Goal: Information Seeking & Learning: Learn about a topic

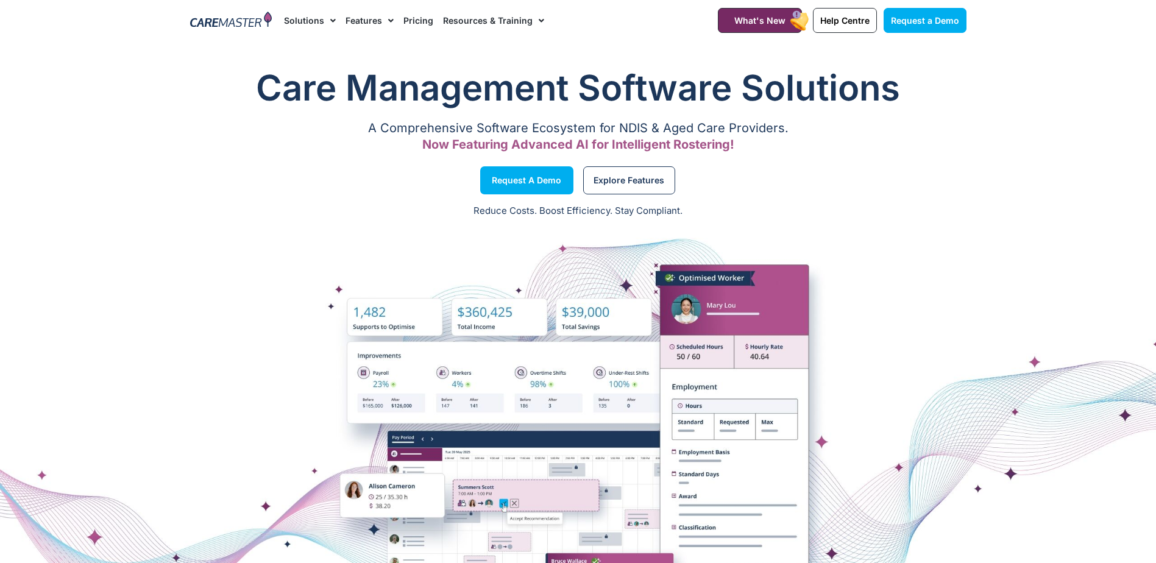
click at [412, 20] on link "Pricing" at bounding box center [418, 20] width 30 height 41
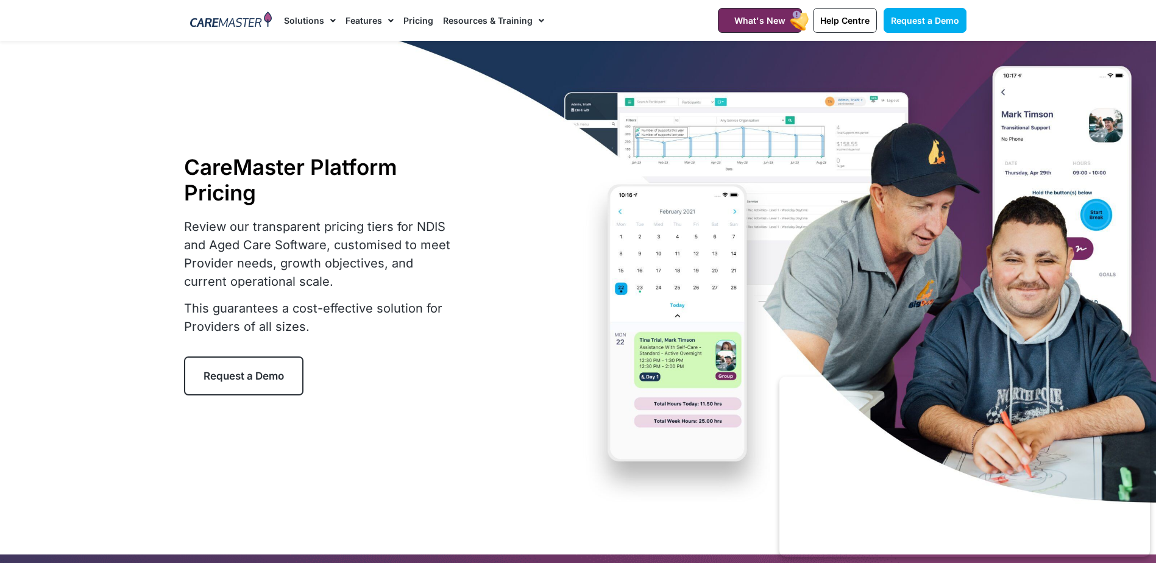
click at [414, 18] on link "Pricing" at bounding box center [418, 20] width 30 height 41
click at [413, 18] on link "Pricing" at bounding box center [418, 20] width 30 height 41
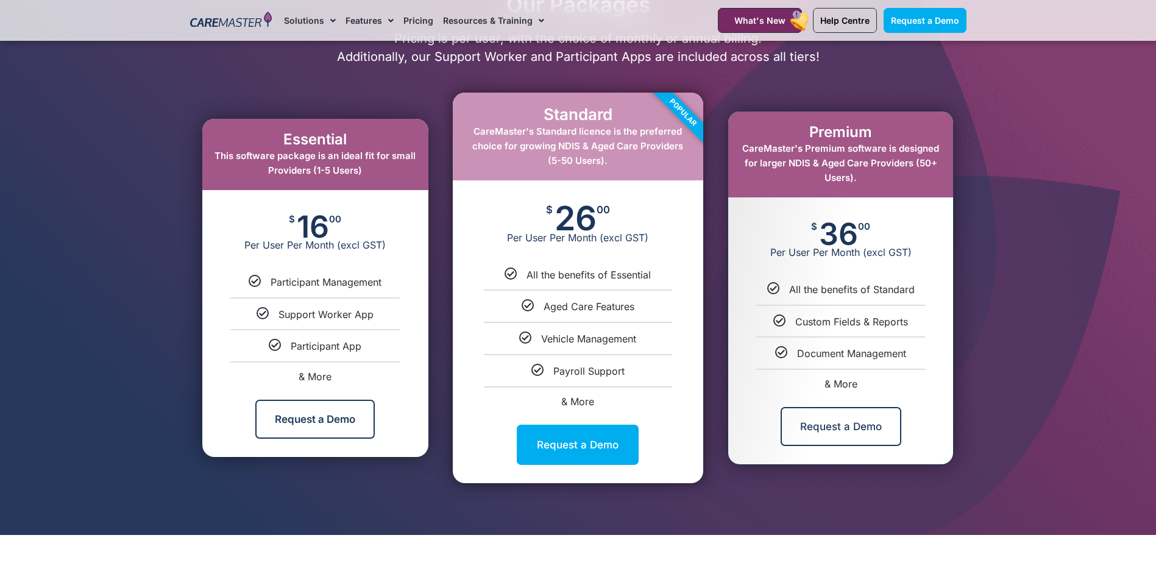
scroll to position [609, 0]
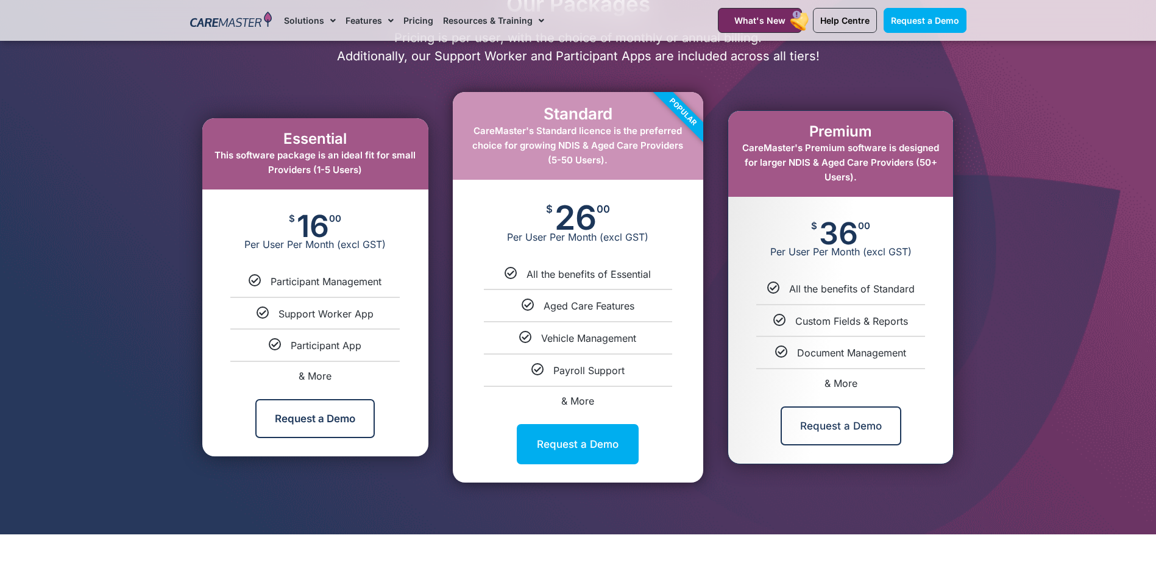
drag, startPoint x: 677, startPoint y: 142, endPoint x: 693, endPoint y: 147, distance: 16.8
click at [693, 147] on div "Popular" at bounding box center [657, 137] width 91 height 91
drag, startPoint x: 550, startPoint y: 239, endPoint x: 668, endPoint y: 247, distance: 117.9
click at [668, 247] on div "$ 26 00 Per User Per Month (excl GST)" at bounding box center [578, 224] width 250 height 88
drag, startPoint x: 547, startPoint y: 276, endPoint x: 661, endPoint y: 276, distance: 114.0
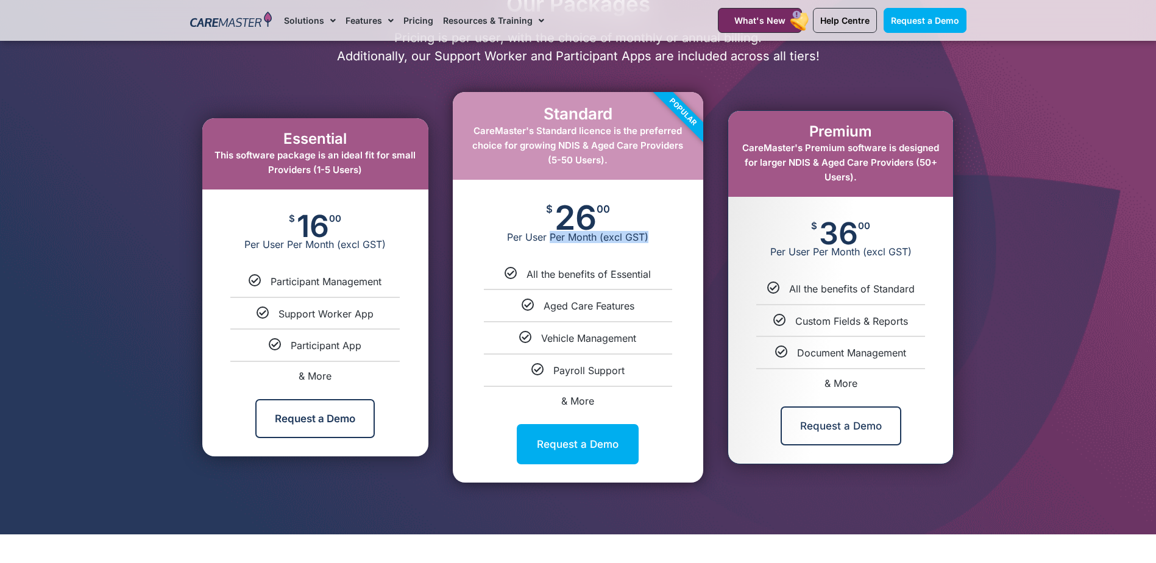
click at [661, 276] on div "All the benefits of Essential" at bounding box center [578, 274] width 232 height 13
drag, startPoint x: 836, startPoint y: 254, endPoint x: 934, endPoint y: 254, distance: 98.1
click at [934, 254] on span "Per User Per Month (excl GST)" at bounding box center [840, 252] width 225 height 12
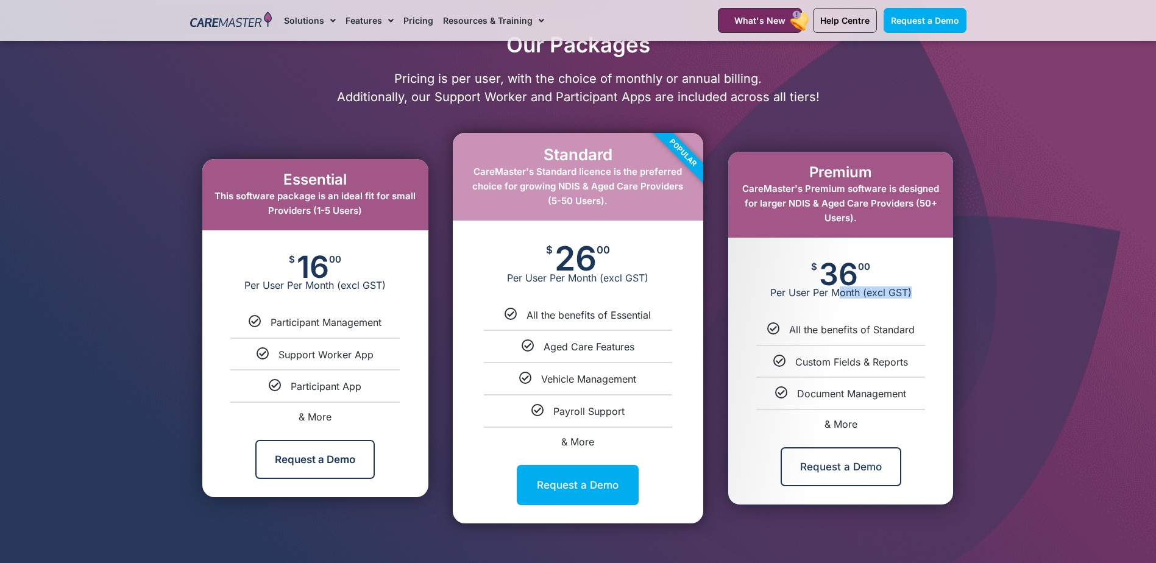
scroll to position [549, 0]
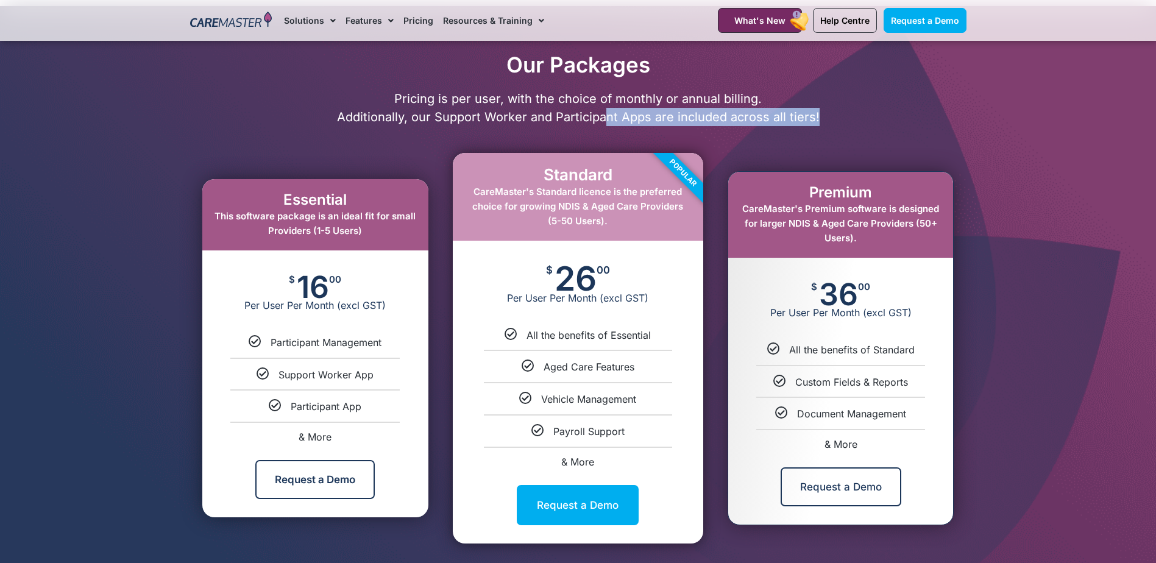
drag, startPoint x: 608, startPoint y: 121, endPoint x: 817, endPoint y: 118, distance: 209.1
click at [817, 118] on p "Pricing is per user, with the choice of monthly or annual billing. Additionally…" at bounding box center [578, 108] width 789 height 37
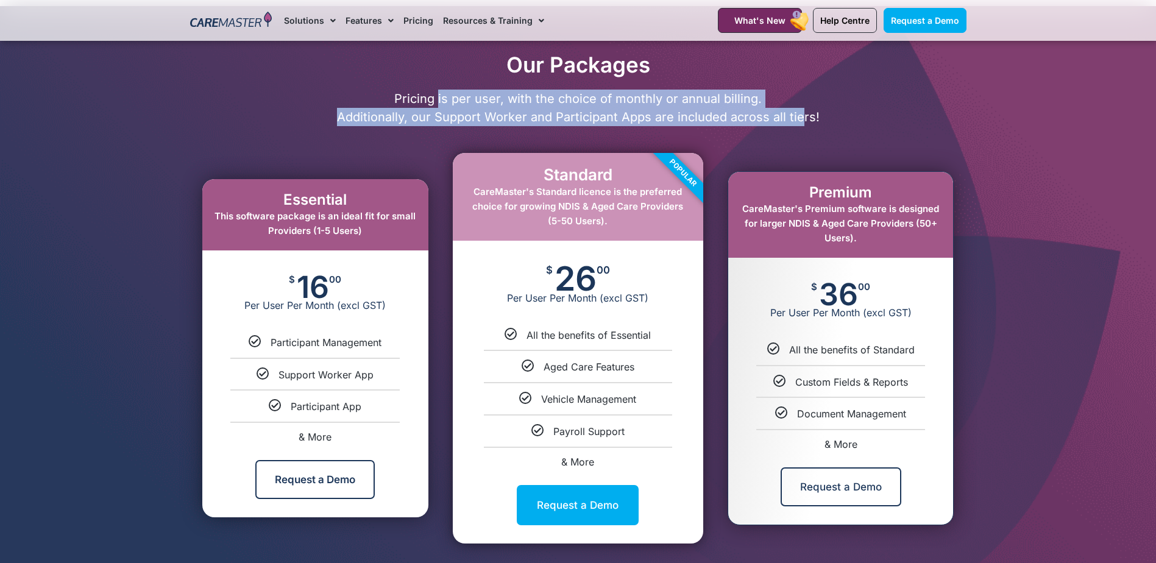
drag, startPoint x: 442, startPoint y: 101, endPoint x: 809, endPoint y: 127, distance: 367.2
click at [809, 127] on div "Pricing is per user, with the choice of monthly or annual billing. Additionally…" at bounding box center [578, 112] width 789 height 45
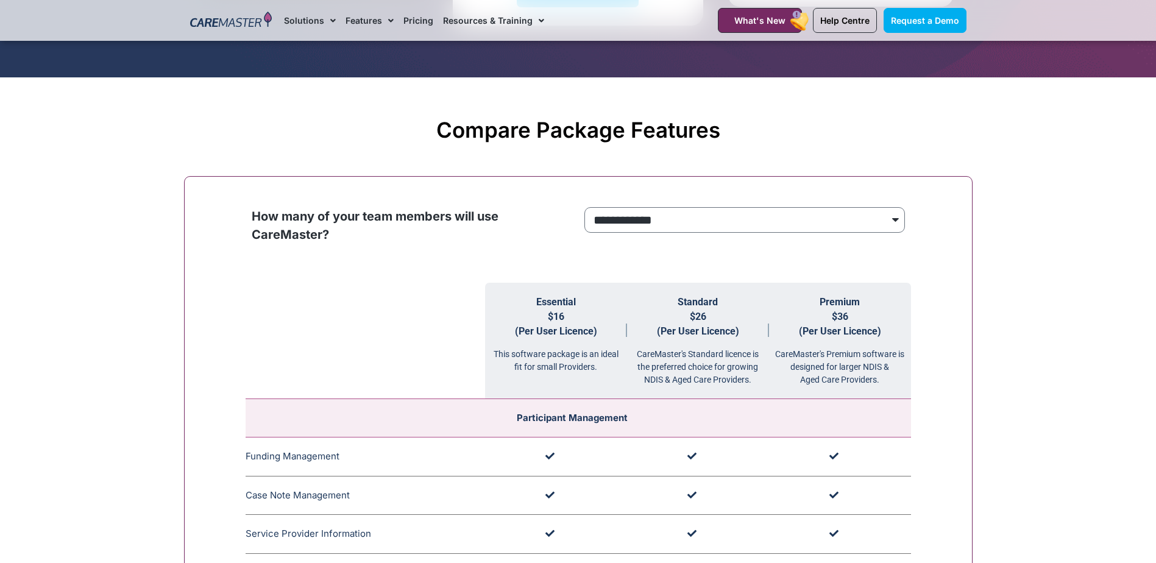
scroll to position [1097, 0]
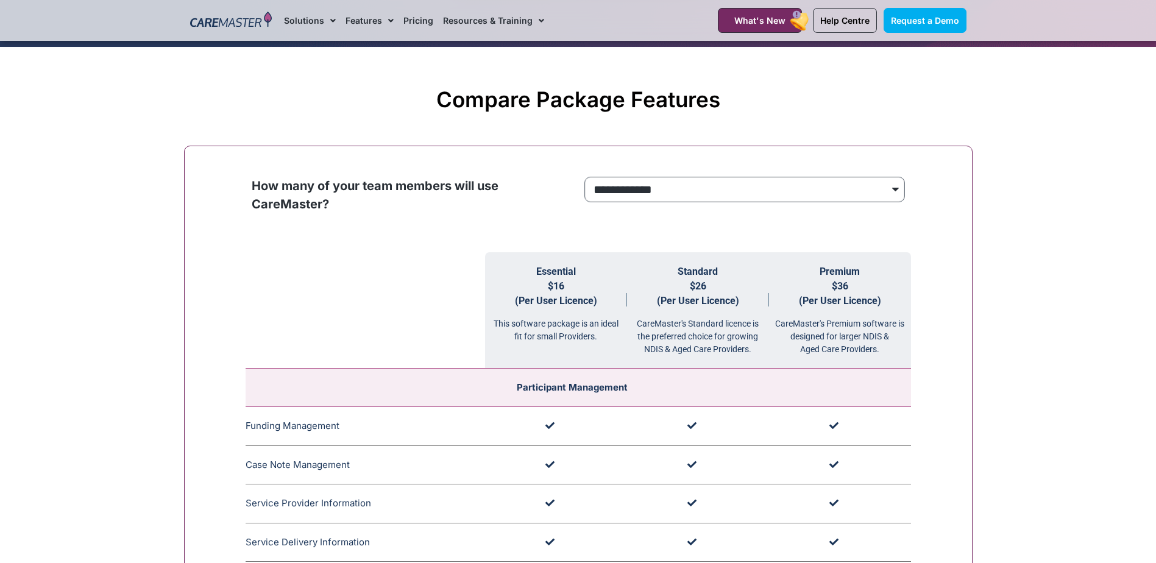
click at [858, 186] on select "**********" at bounding box center [744, 190] width 321 height 26
select select "****"
click at [584, 177] on select "**********" at bounding box center [744, 190] width 321 height 26
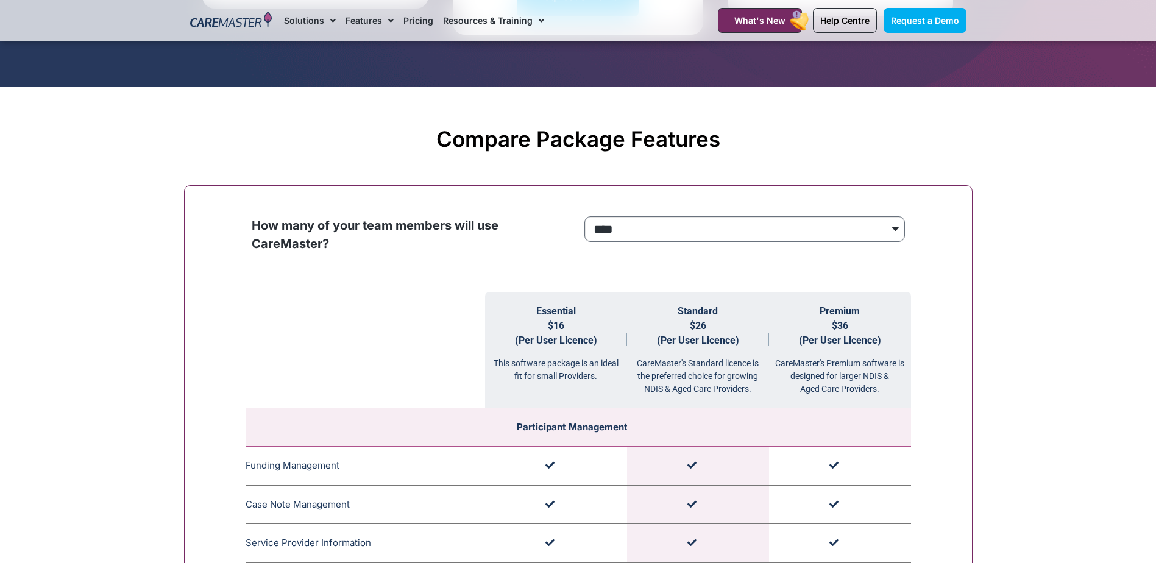
scroll to position [1036, 0]
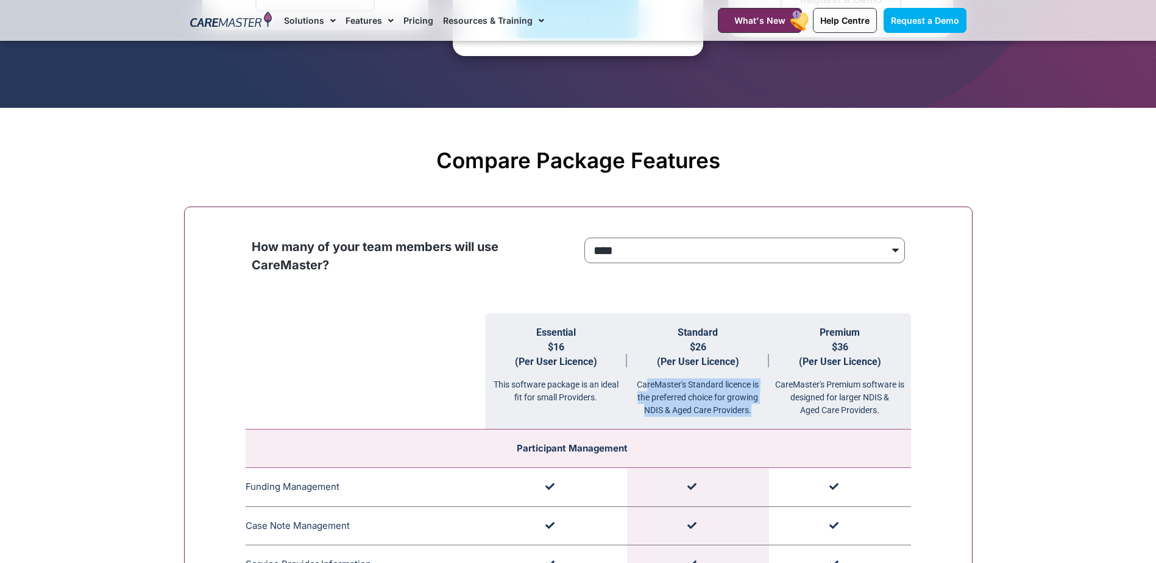
drag, startPoint x: 648, startPoint y: 388, endPoint x: 765, endPoint y: 410, distance: 119.1
click at [765, 410] on div "CareMaster's Standard licence is the preferred choice for growing NDIS & Aged C…" at bounding box center [698, 393] width 142 height 48
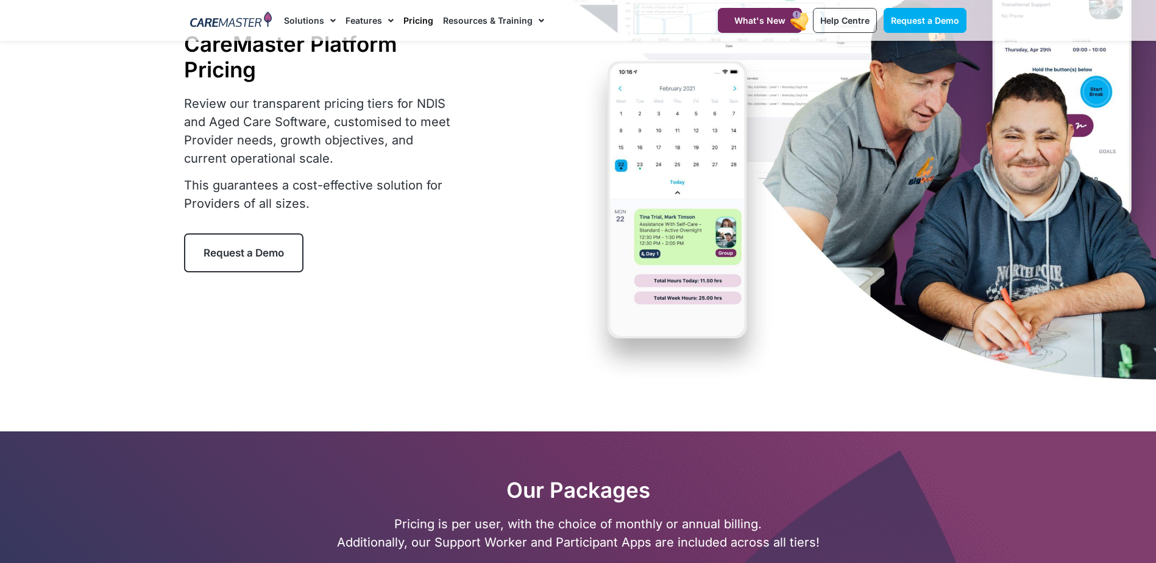
scroll to position [0, 0]
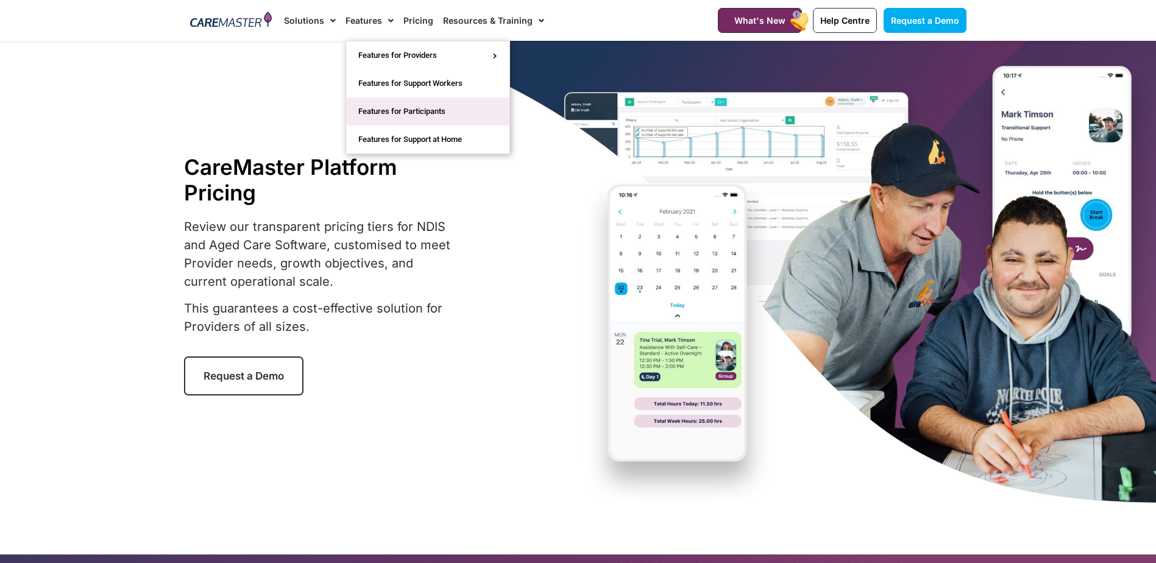
click at [371, 115] on link "Features for Participants" at bounding box center [427, 112] width 163 height 28
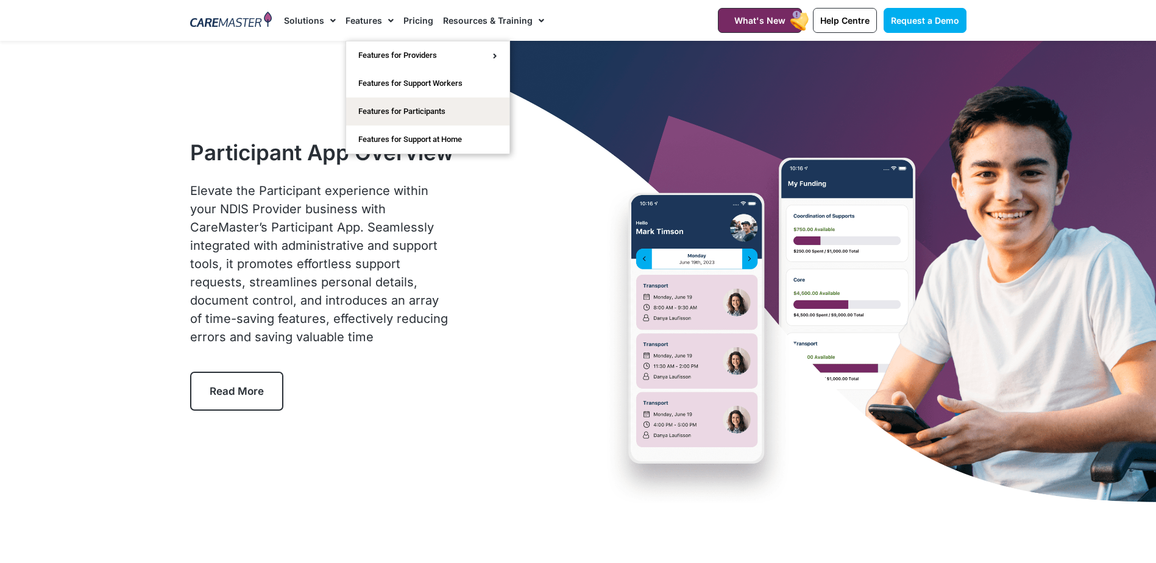
click at [376, 19] on link "Features" at bounding box center [370, 20] width 48 height 41
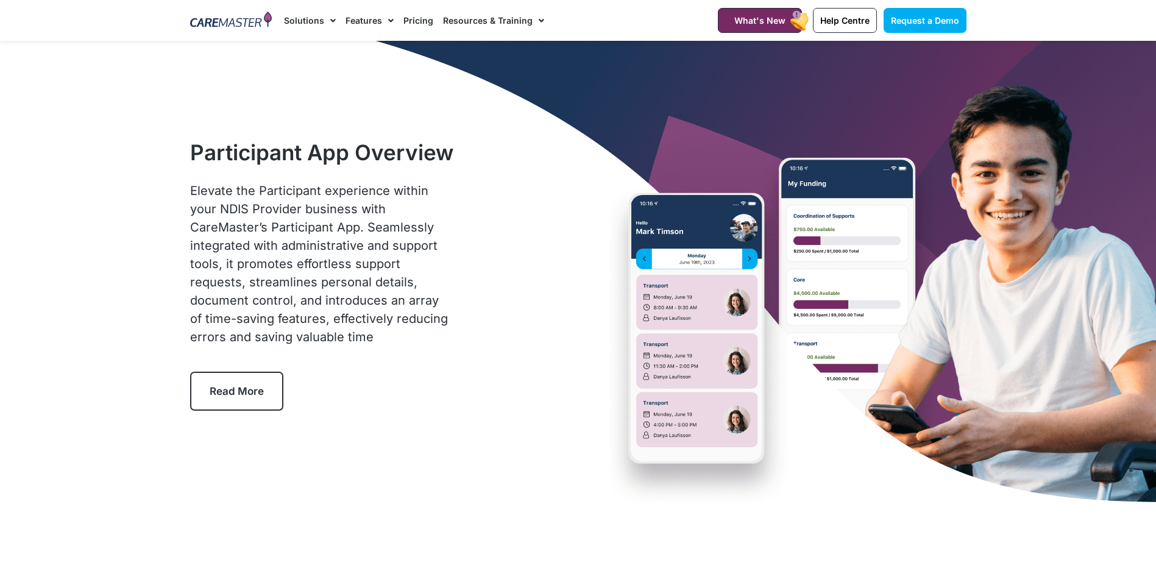
click at [360, 23] on link "Features" at bounding box center [370, 20] width 48 height 41
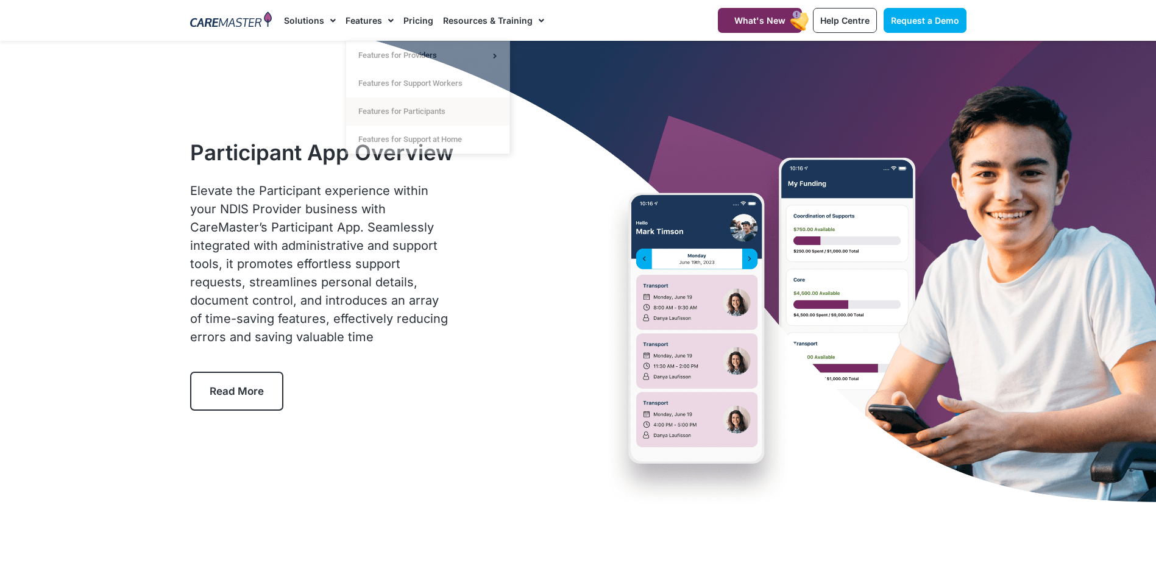
click at [561, 302] on div "Participant App Overview Elevate the Participant experience within your NDIS Pr…" at bounding box center [578, 275] width 789 height 468
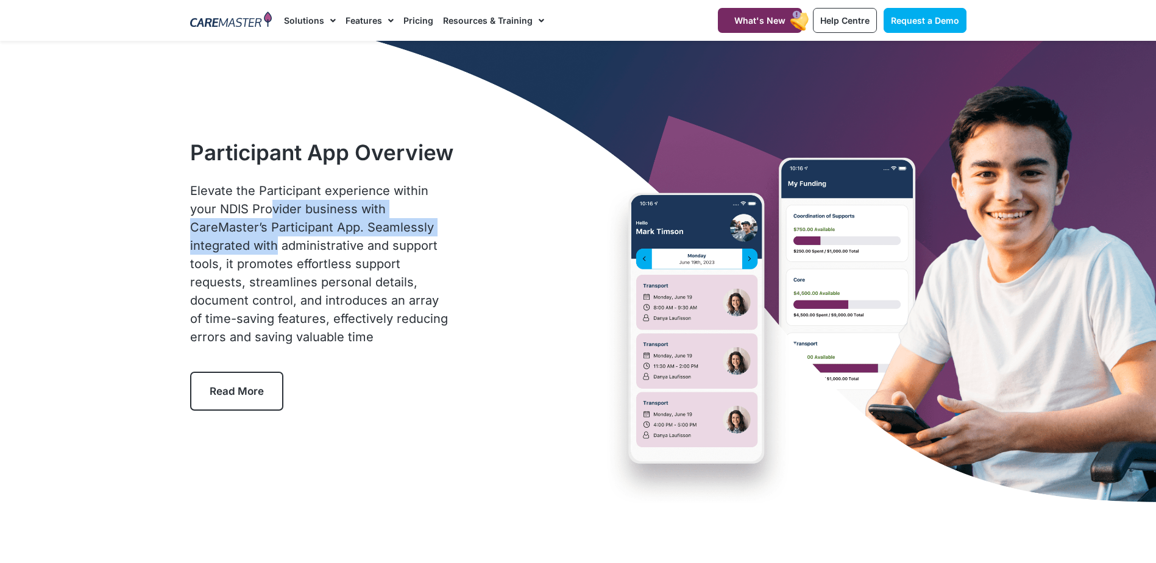
drag, startPoint x: 243, startPoint y: 208, endPoint x: 467, endPoint y: 229, distance: 225.8
click at [467, 229] on div "Participant App Overview Elevate the Participant experience within your NDIS Pr…" at bounding box center [578, 275] width 789 height 468
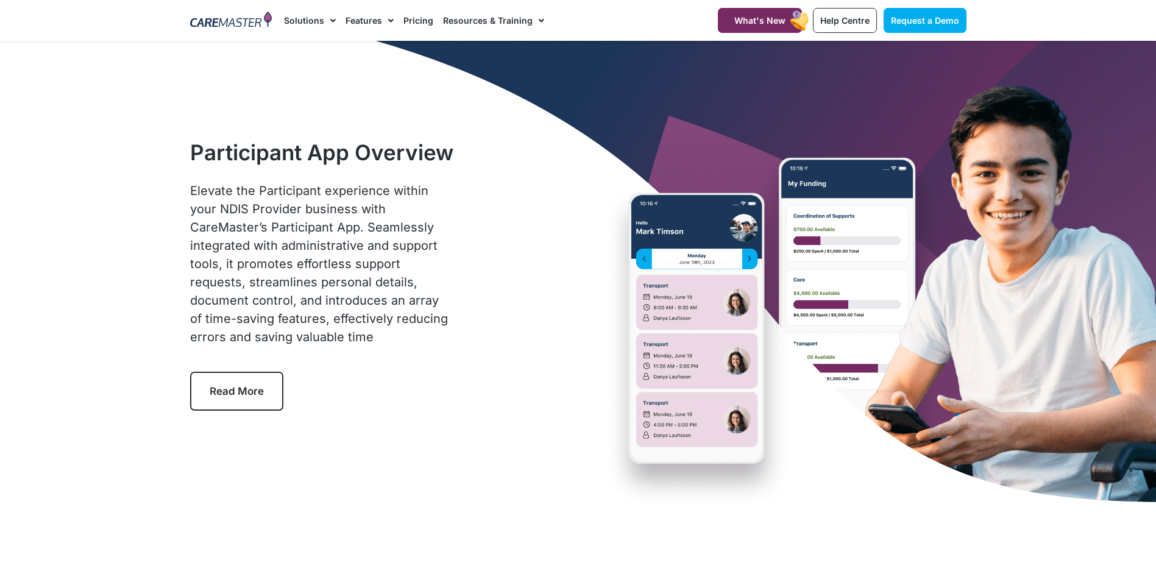
drag, startPoint x: 467, startPoint y: 229, endPoint x: 474, endPoint y: 270, distance: 41.4
click at [474, 270] on div "Participant App Overview Elevate the Participant experience within your NDIS Pr…" at bounding box center [578, 275] width 789 height 468
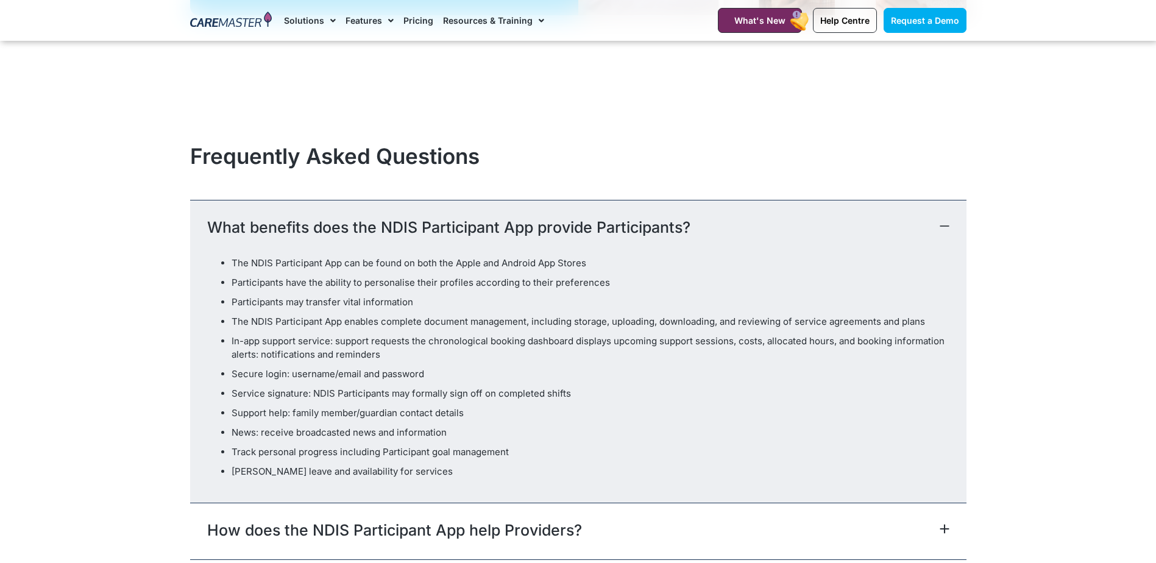
scroll to position [3718, 0]
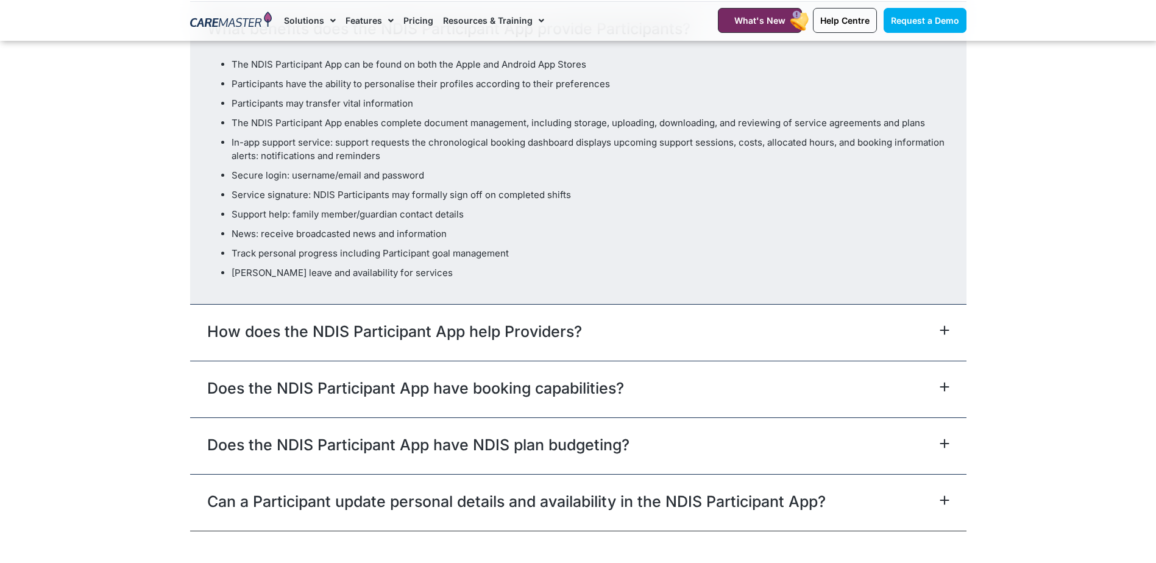
click at [542, 321] on link "How does the NDIS Participant App help Providers?" at bounding box center [394, 332] width 375 height 22
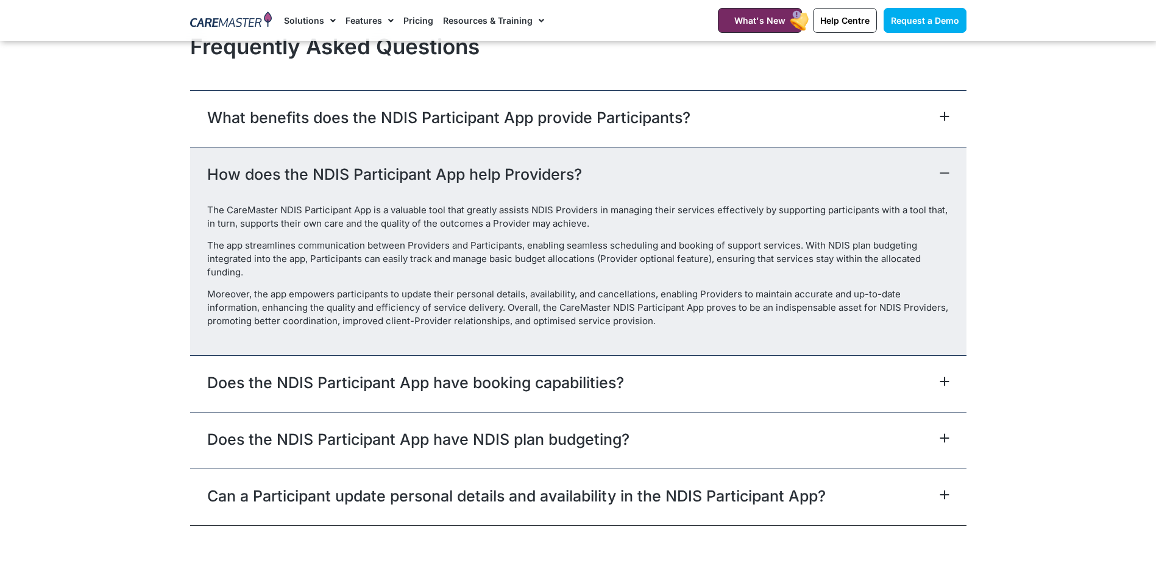
scroll to position [3535, 0]
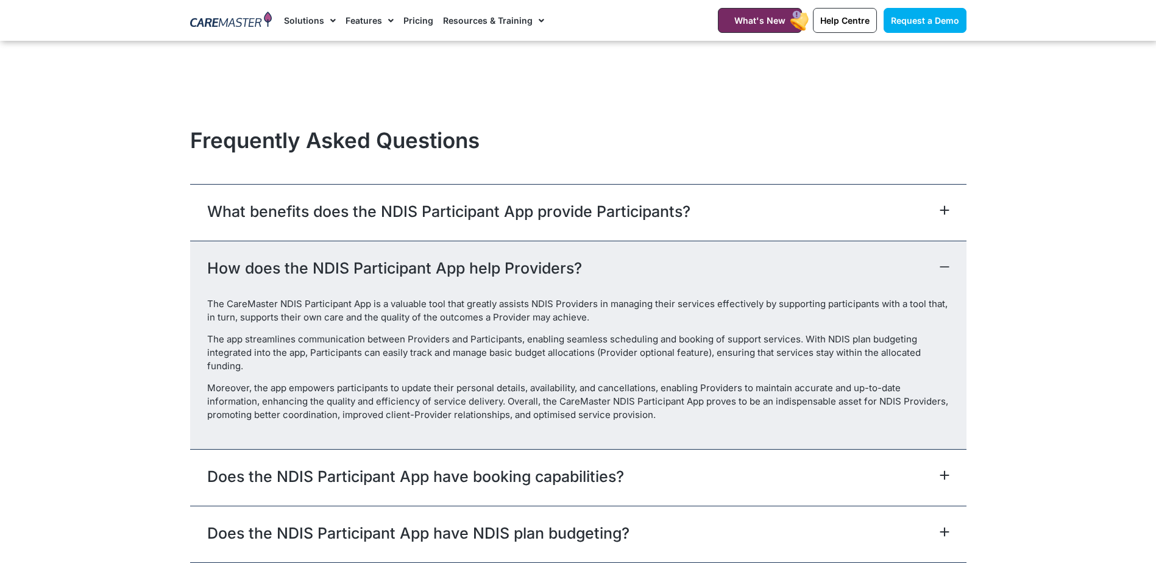
click at [947, 262] on icon at bounding box center [945, 267] width 10 height 10
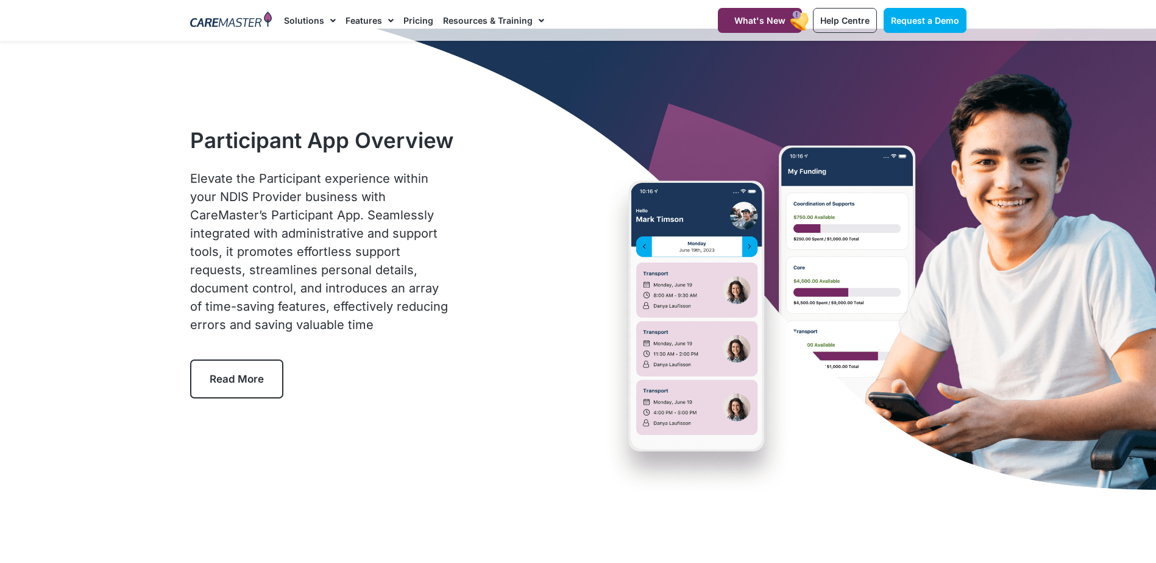
scroll to position [0, 0]
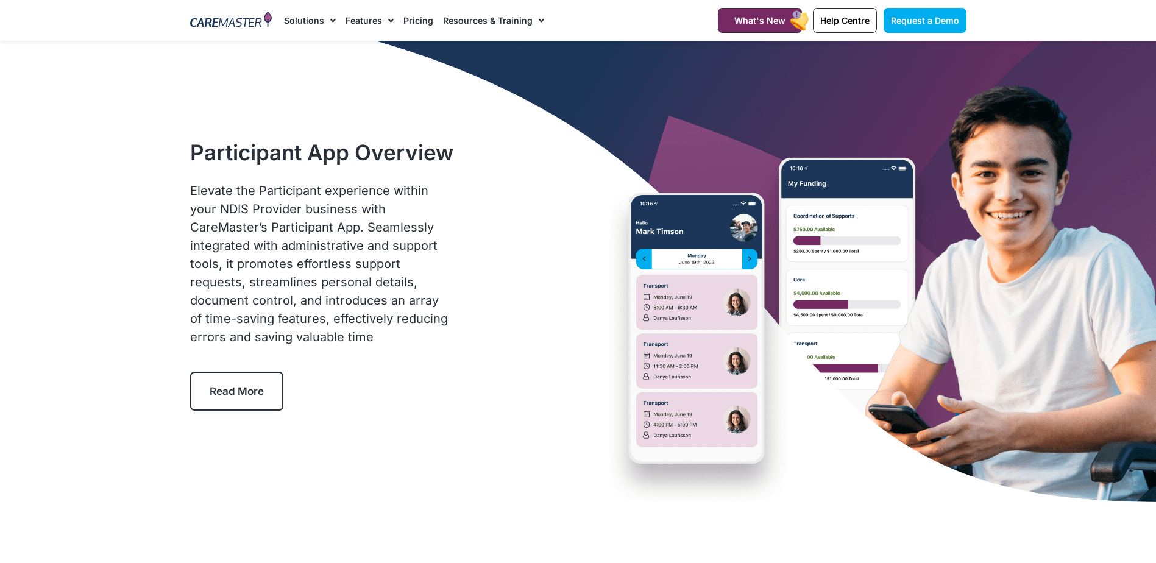
click at [508, 22] on link "Resources & Training" at bounding box center [493, 20] width 101 height 41
click at [511, 18] on link "Resources & Training" at bounding box center [493, 20] width 101 height 41
click at [413, 21] on link "Pricing" at bounding box center [418, 20] width 30 height 41
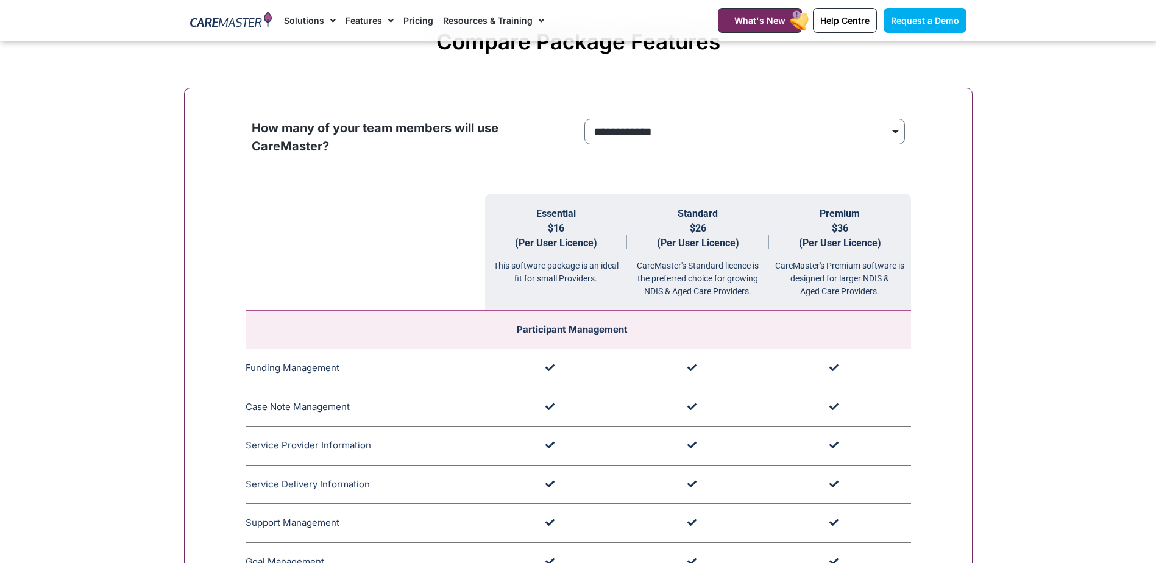
scroll to position [1219, 0]
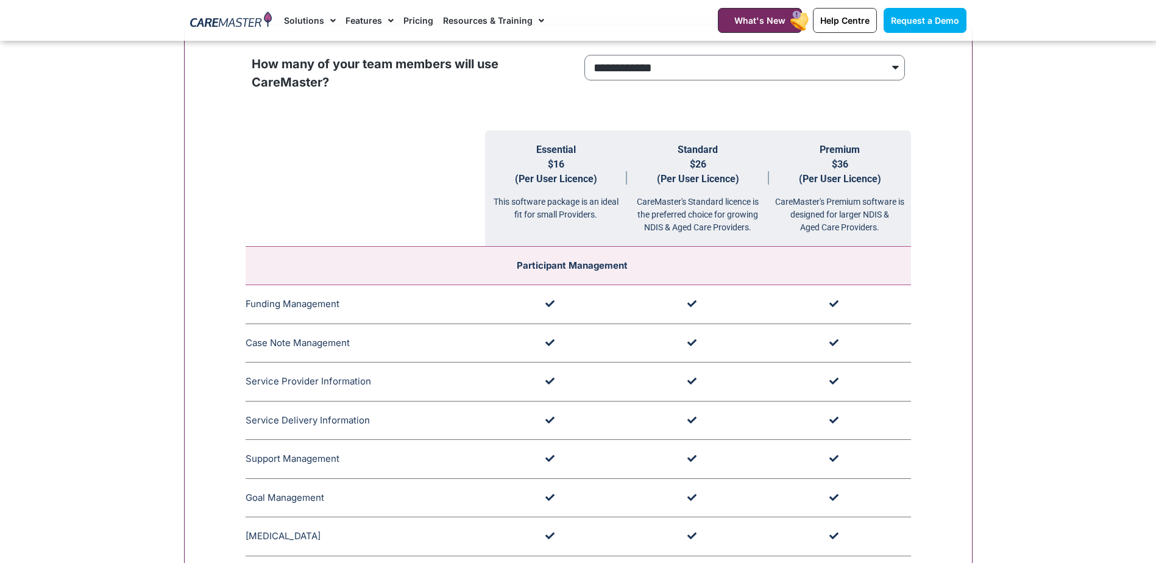
click at [865, 191] on div "CareMaster's Premium software is designed for larger NDIS & Aged Care Providers." at bounding box center [840, 210] width 142 height 48
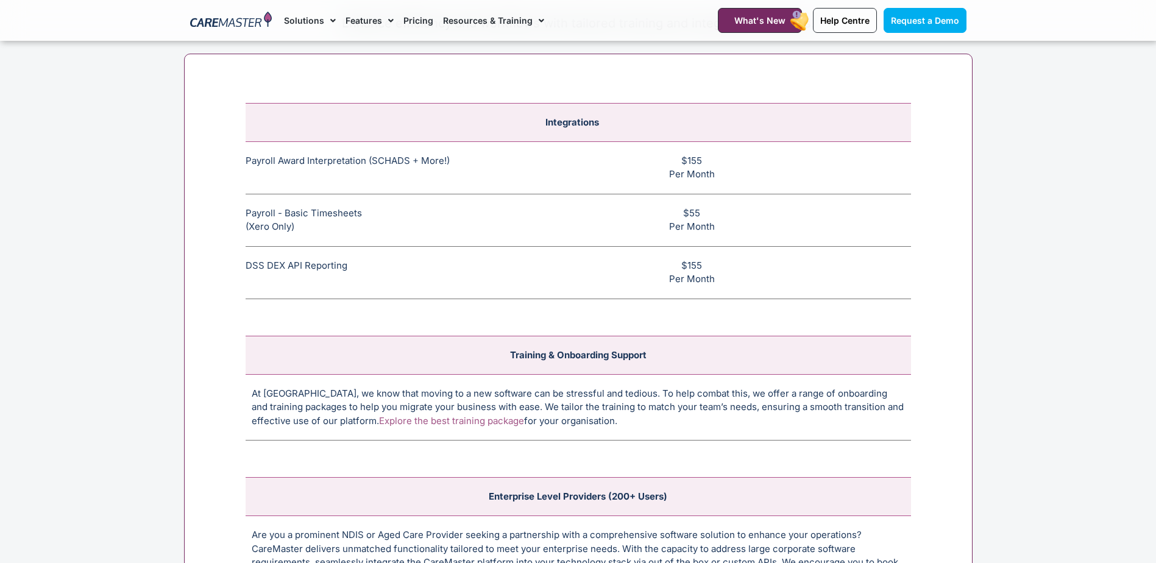
scroll to position [4571, 0]
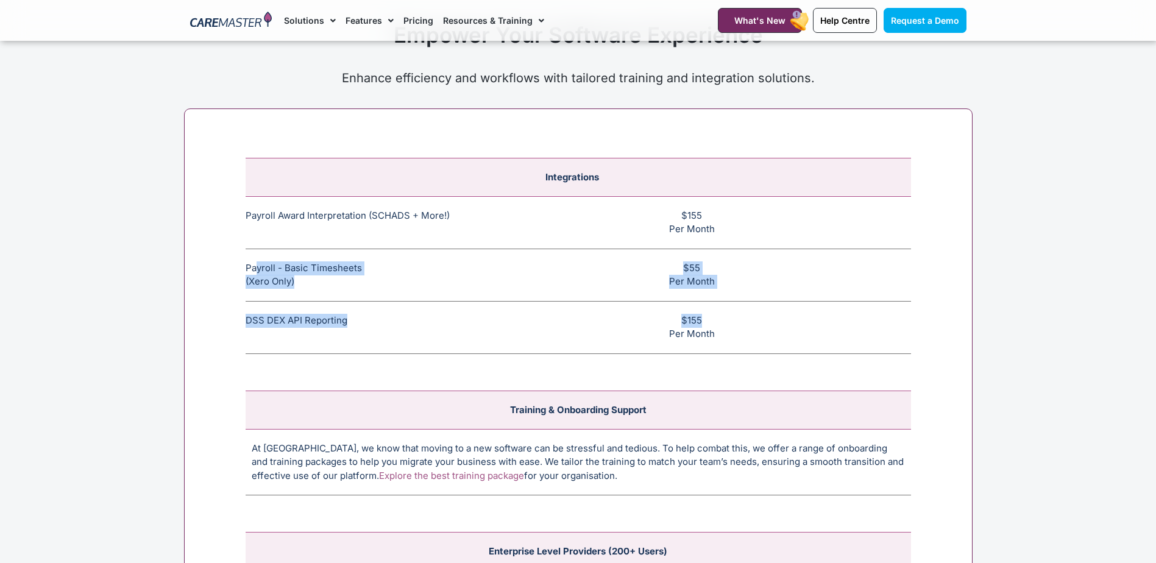
drag, startPoint x: 257, startPoint y: 265, endPoint x: 736, endPoint y: 310, distance: 481.2
click at [736, 310] on tbody "Integrations Payroll Award Interpretation (SCHADS + More!) The SCHADS Award int…" at bounding box center [579, 256] width 666 height 196
drag, startPoint x: 736, startPoint y: 310, endPoint x: 477, endPoint y: 317, distance: 259.7
click at [463, 313] on td "DSS DEX API Reporting This feature allows CHSP and DSS services to be reported …" at bounding box center [366, 327] width 240 height 52
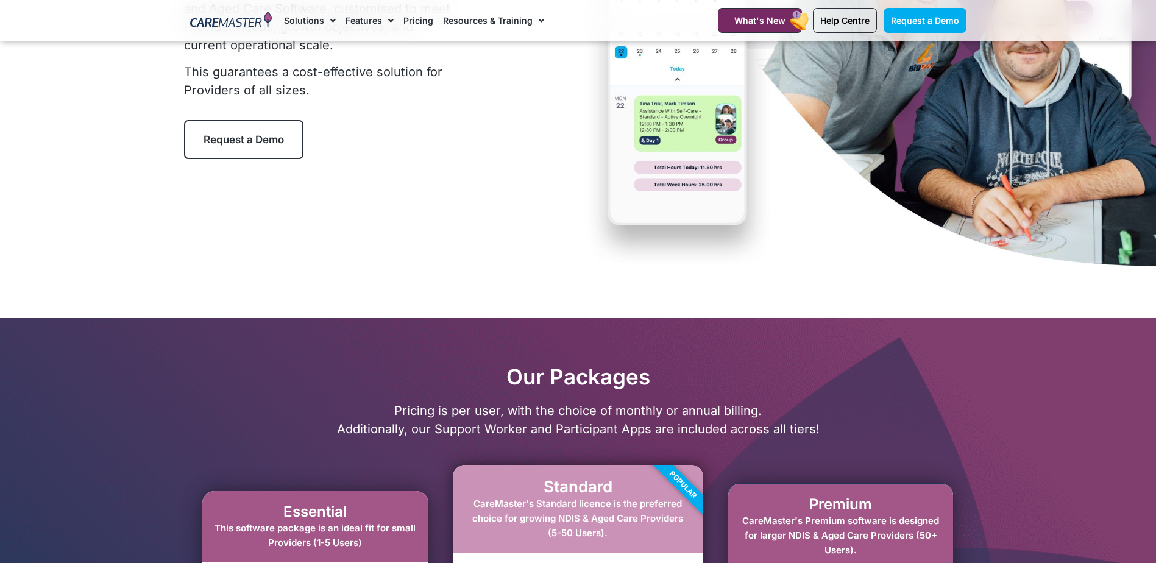
scroll to position [0, 0]
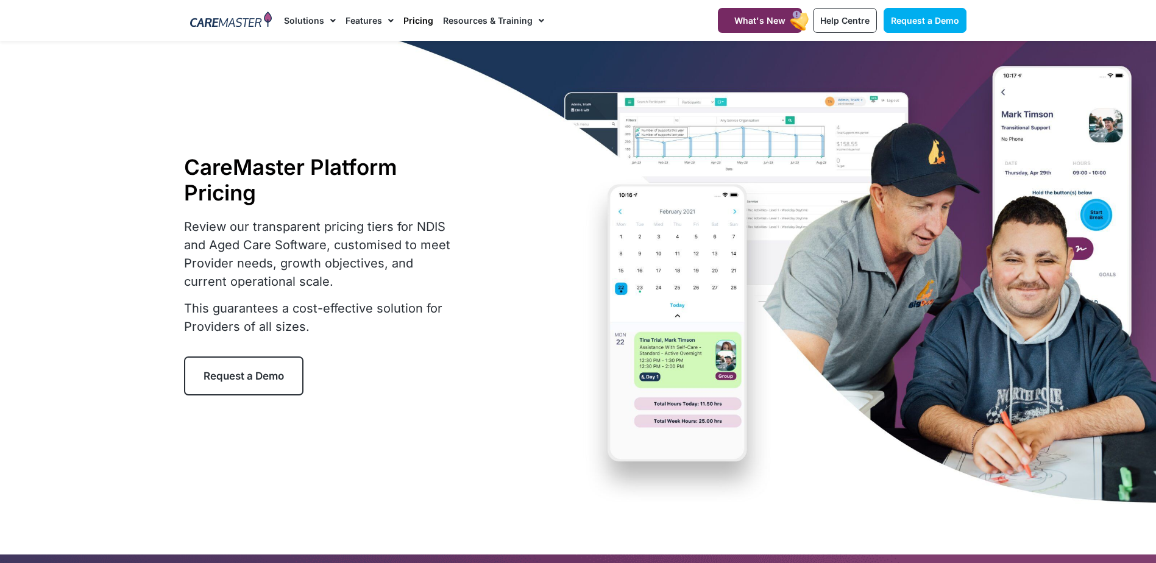
drag, startPoint x: 166, startPoint y: 112, endPoint x: 208, endPoint y: 108, distance: 41.6
click at [176, 107] on div at bounding box center [578, 275] width 1156 height 468
